Goal: Task Accomplishment & Management: Use online tool/utility

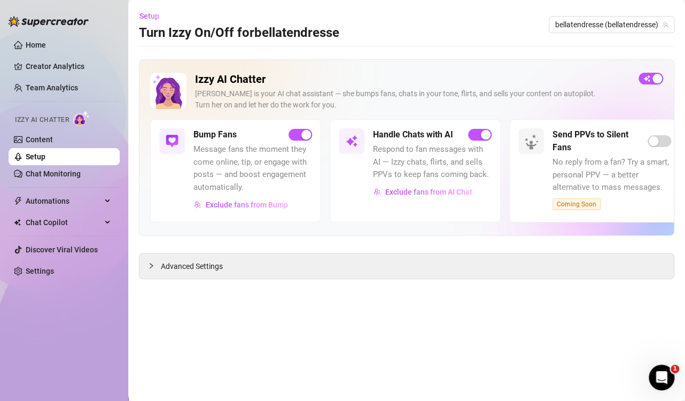
click at [82, 330] on div "Home Creator Analytics Team Analytics Izzy AI Chatter Content Setup Chat Monito…" at bounding box center [64, 195] width 111 height 391
click at [440, 30] on div "Setup Turn Izzy On/Off for bellatendresse bellatendresse (bellatendresse)" at bounding box center [406, 24] width 535 height 34
click at [82, 299] on div "Home Creator Analytics Team Analytics Izzy AI Chatter Content Setup Chat Monito…" at bounding box center [64, 195] width 111 height 391
click at [432, 319] on main "Setup Turn Izzy On/Off for bellatendresse bellatendresse (bellatendresse) Izzy …" at bounding box center [406, 200] width 557 height 401
click at [60, 334] on div "Home Creator Analytics Team Analytics Izzy AI Chatter Content Setup Chat Monito…" at bounding box center [64, 195] width 111 height 391
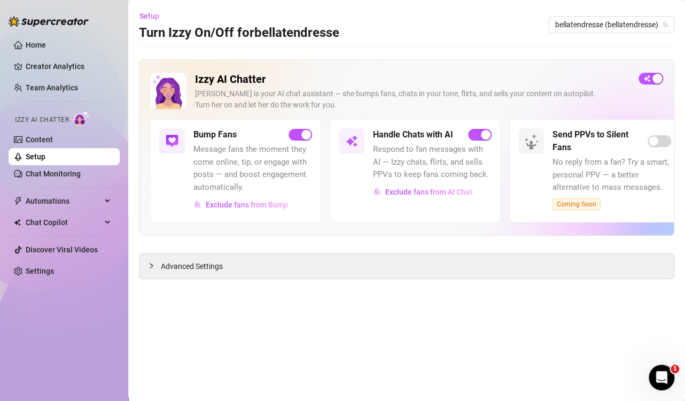
drag, startPoint x: 59, startPoint y: 345, endPoint x: 60, endPoint y: 337, distance: 7.6
click at [60, 340] on div "Home Creator Analytics Team Analytics Izzy AI Chatter Content Setup Chat Monito…" at bounding box center [64, 195] width 111 height 391
drag, startPoint x: 277, startPoint y: 331, endPoint x: 273, endPoint y: 327, distance: 5.7
click at [277, 331] on main "Setup Turn Izzy On/Off for bellatendresse bellatendresse (bellatendresse) Izzy …" at bounding box center [406, 200] width 557 height 401
click at [76, 313] on div "Home Creator Analytics Team Analytics Izzy AI Chatter Content Setup Chat Monito…" at bounding box center [64, 195] width 111 height 391
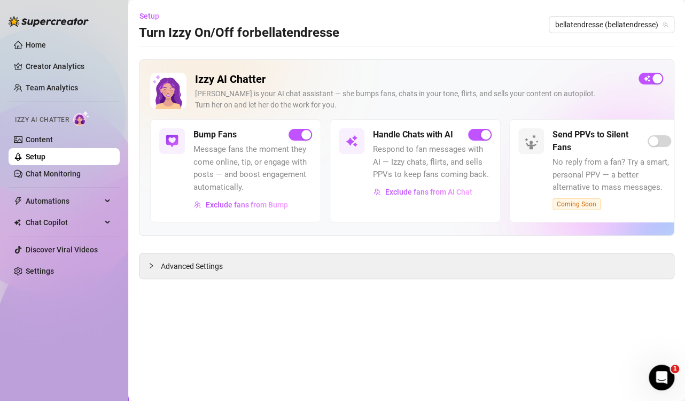
click at [316, 376] on main "Setup Turn Izzy On/Off for bellatendresse bellatendresse (bellatendresse) Izzy …" at bounding box center [406, 200] width 557 height 401
